Goal: Information Seeking & Learning: Learn about a topic

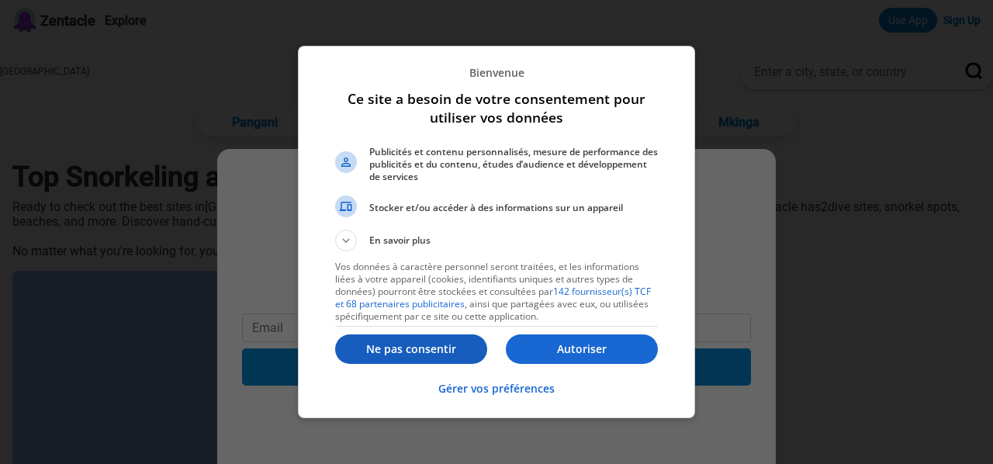
click at [408, 346] on p "Ne pas consentir" at bounding box center [411, 349] width 152 height 16
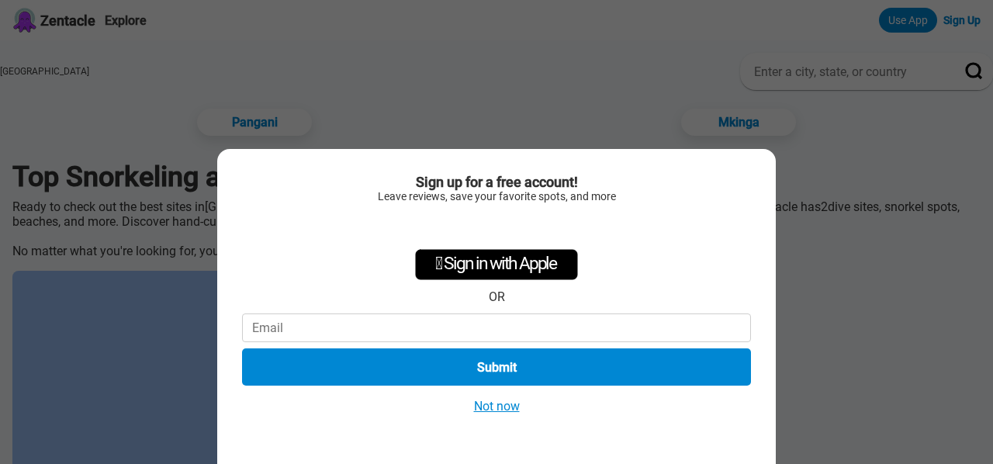
drag, startPoint x: 505, startPoint y: 409, endPoint x: 451, endPoint y: 415, distance: 53.9
click at [506, 409] on button "Not now" at bounding box center [496, 406] width 55 height 16
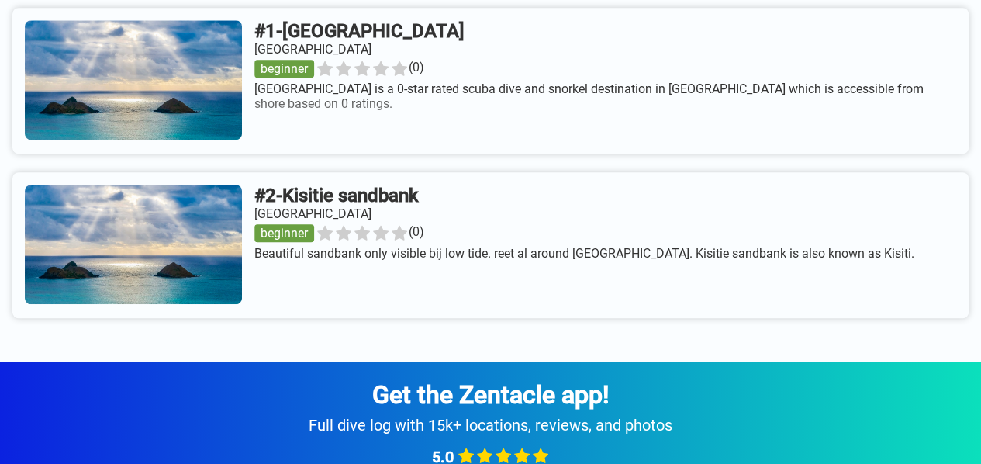
scroll to position [620, 0]
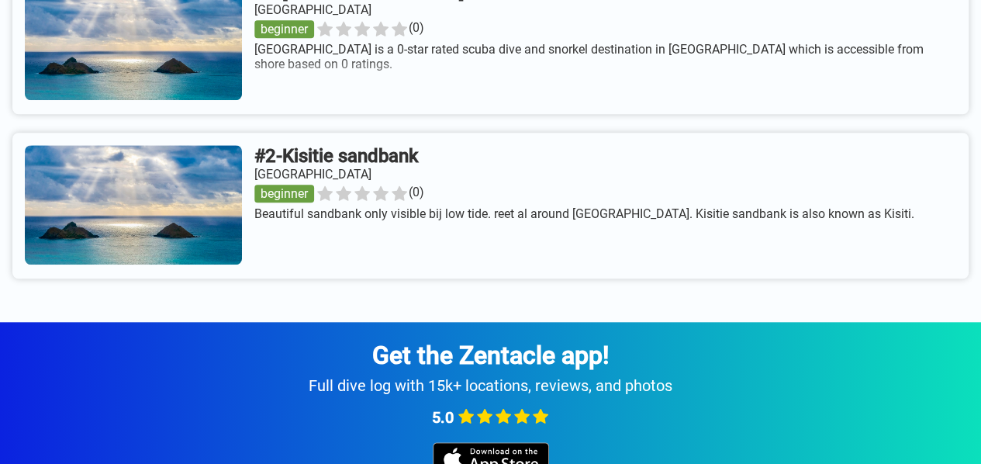
click at [422, 175] on link at bounding box center [490, 206] width 956 height 146
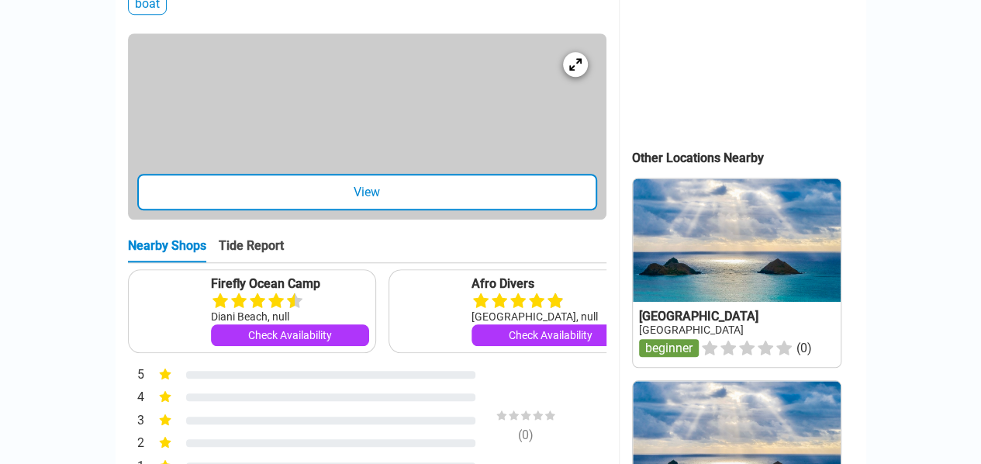
scroll to position [620, 0]
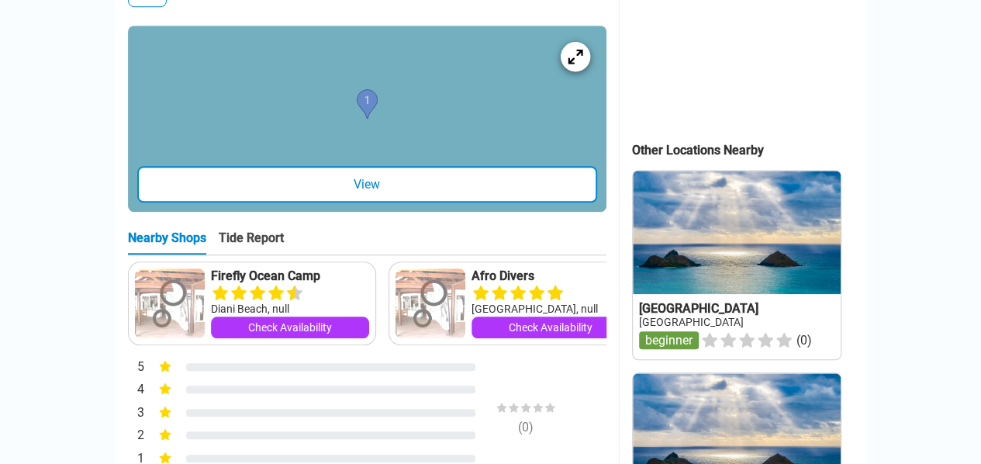
click at [580, 64] on icon at bounding box center [575, 56] width 15 height 15
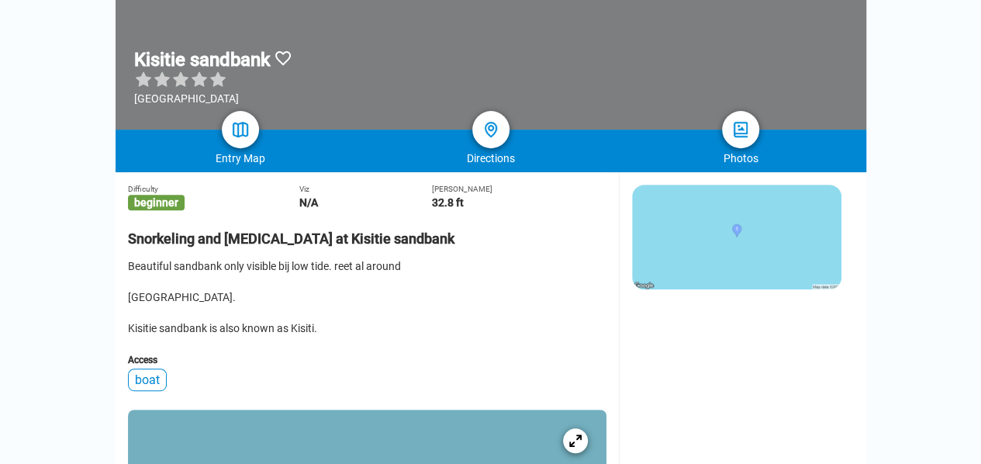
scroll to position [233, 0]
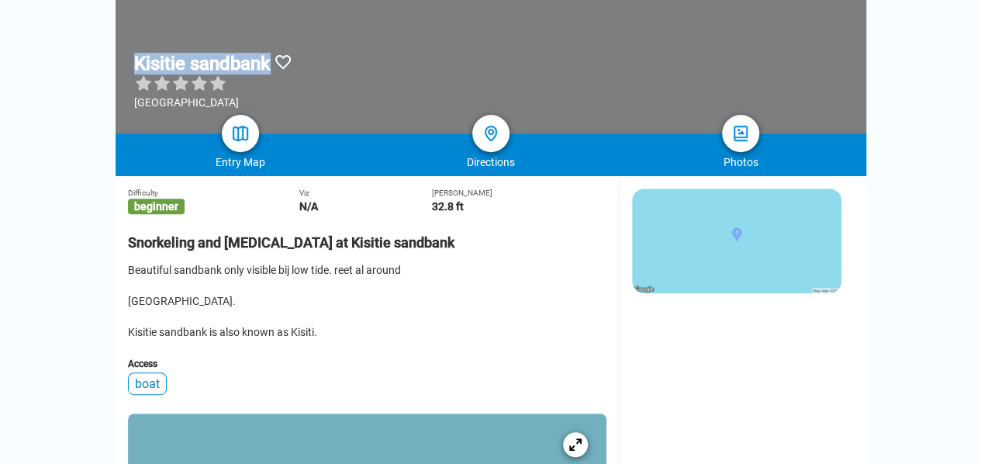
drag, startPoint x: 137, startPoint y: 58, endPoint x: 275, endPoint y: 66, distance: 138.3
click at [271, 66] on h1 "Kisitie sandbank" at bounding box center [202, 64] width 137 height 22
